Goal: Information Seeking & Learning: Find specific fact

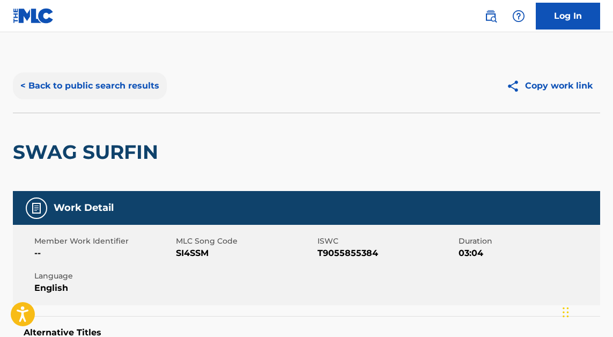
click at [98, 80] on button "< Back to public search results" at bounding box center [90, 85] width 154 height 27
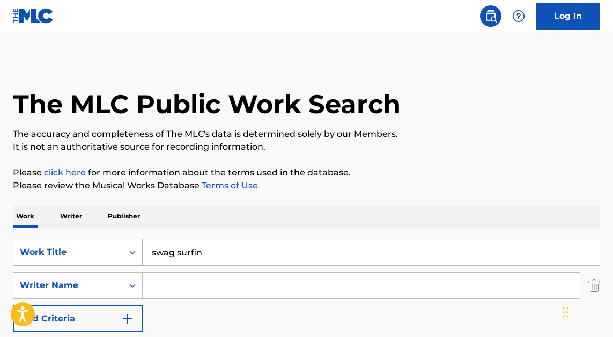
drag, startPoint x: 235, startPoint y: 250, endPoint x: 123, endPoint y: 245, distance: 112.6
click at [123, 245] on div "SearchWithCriteriac287b605-d98d-4fc6-809f-45d547396027 Work Title swag surfin" at bounding box center [306, 251] width 587 height 27
click at [215, 250] on input "Be thankful fro what you" at bounding box center [371, 252] width 457 height 26
type input "Be thankful for what you"
click at [205, 280] on input "Search Form" at bounding box center [361, 285] width 437 height 26
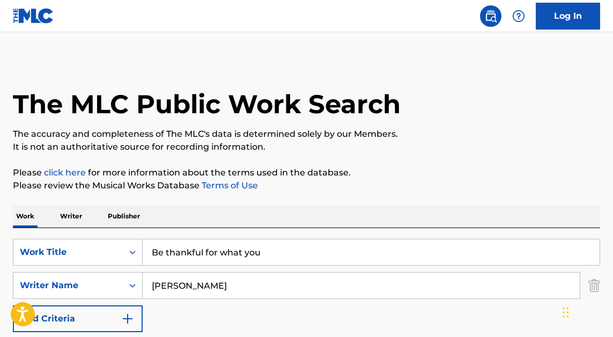
type input "[PERSON_NAME]"
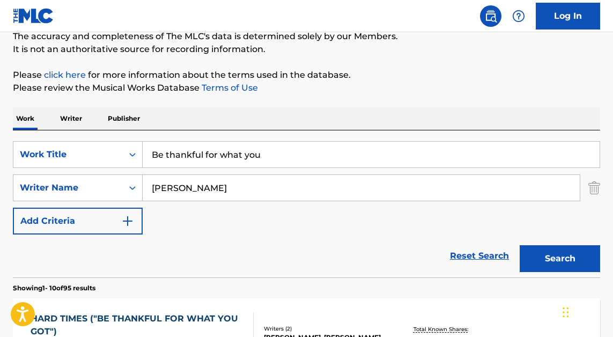
scroll to position [312, 0]
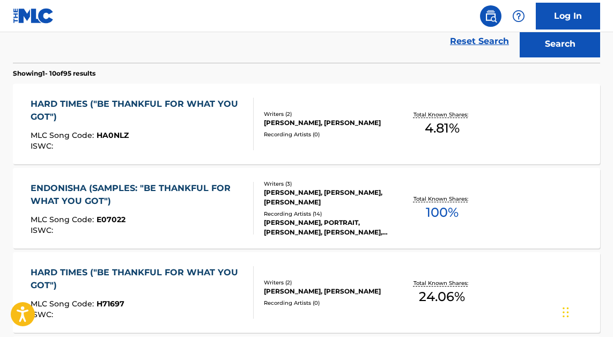
click at [181, 204] on div "ENDONISHA (SAMPLES: "BE THANKFUL FOR WHAT YOU GOT")" at bounding box center [138, 195] width 214 height 26
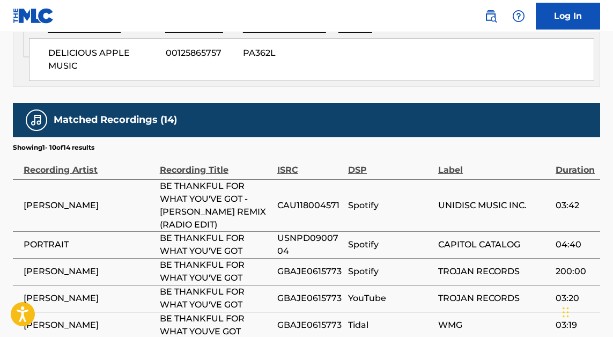
scroll to position [1286, 0]
